Goal: Task Accomplishment & Management: Use online tool/utility

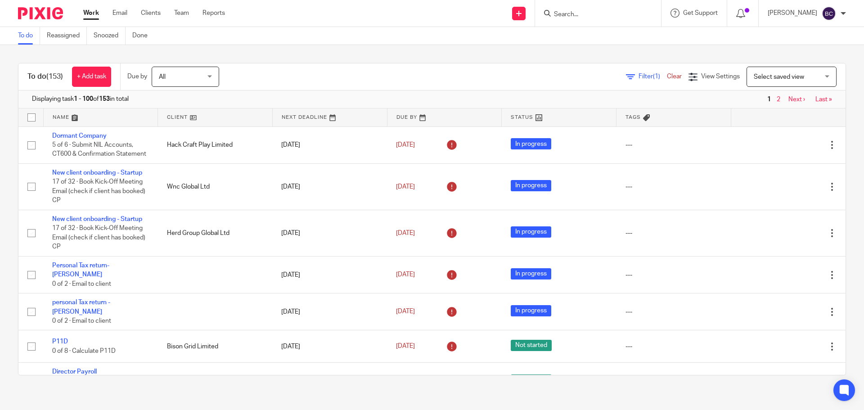
click at [235, 54] on div "To do (153) + Add task Due by All All Today Tomorrow This week Next week This m…" at bounding box center [432, 219] width 864 height 348
click at [62, 112] on link at bounding box center [101, 117] width 114 height 18
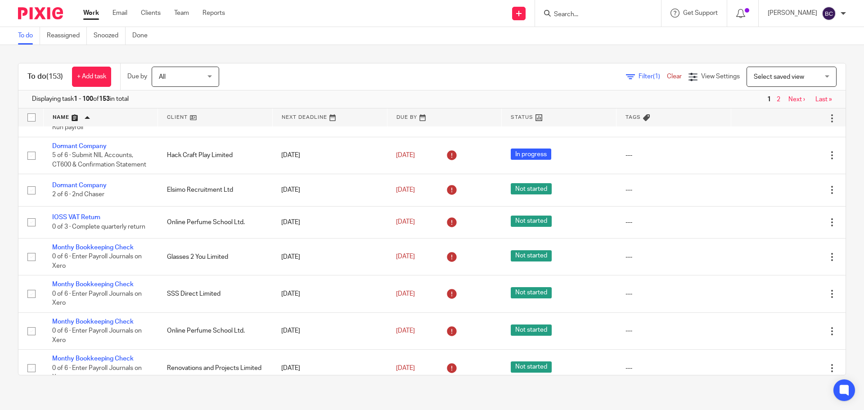
scroll to position [3268, 0]
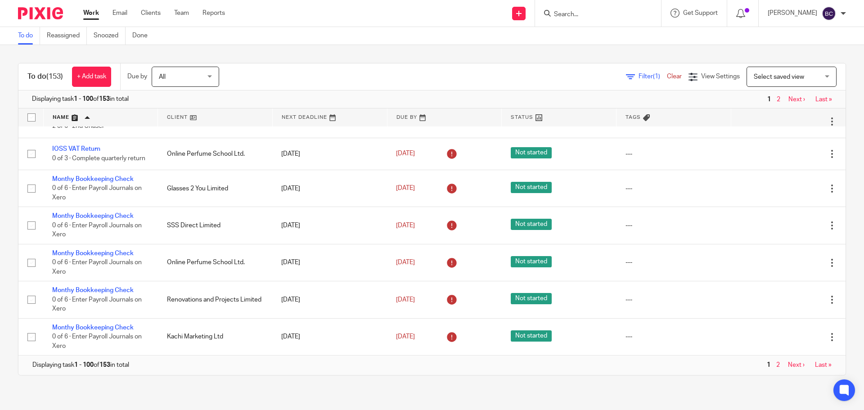
click at [788, 366] on link "Next ›" at bounding box center [796, 365] width 17 height 6
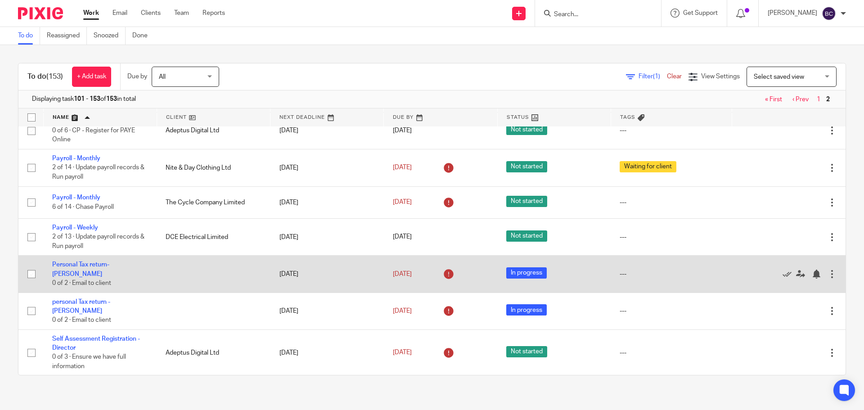
scroll to position [744, 0]
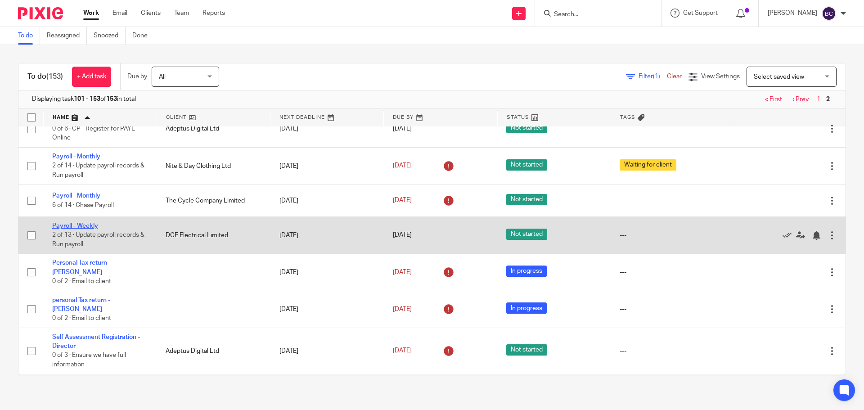
click at [90, 229] on link "Payroll - Weekly" at bounding box center [75, 226] width 46 height 6
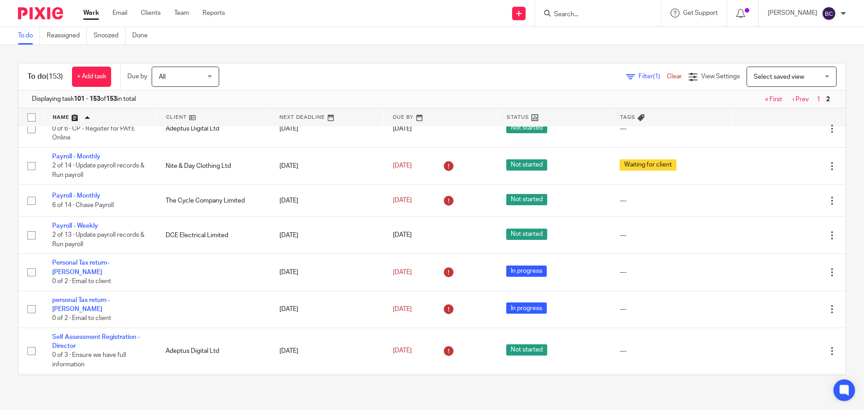
click at [600, 14] on input "Search" at bounding box center [593, 15] width 81 height 8
type input "renovat"
